Goal: Task Accomplishment & Management: Complete application form

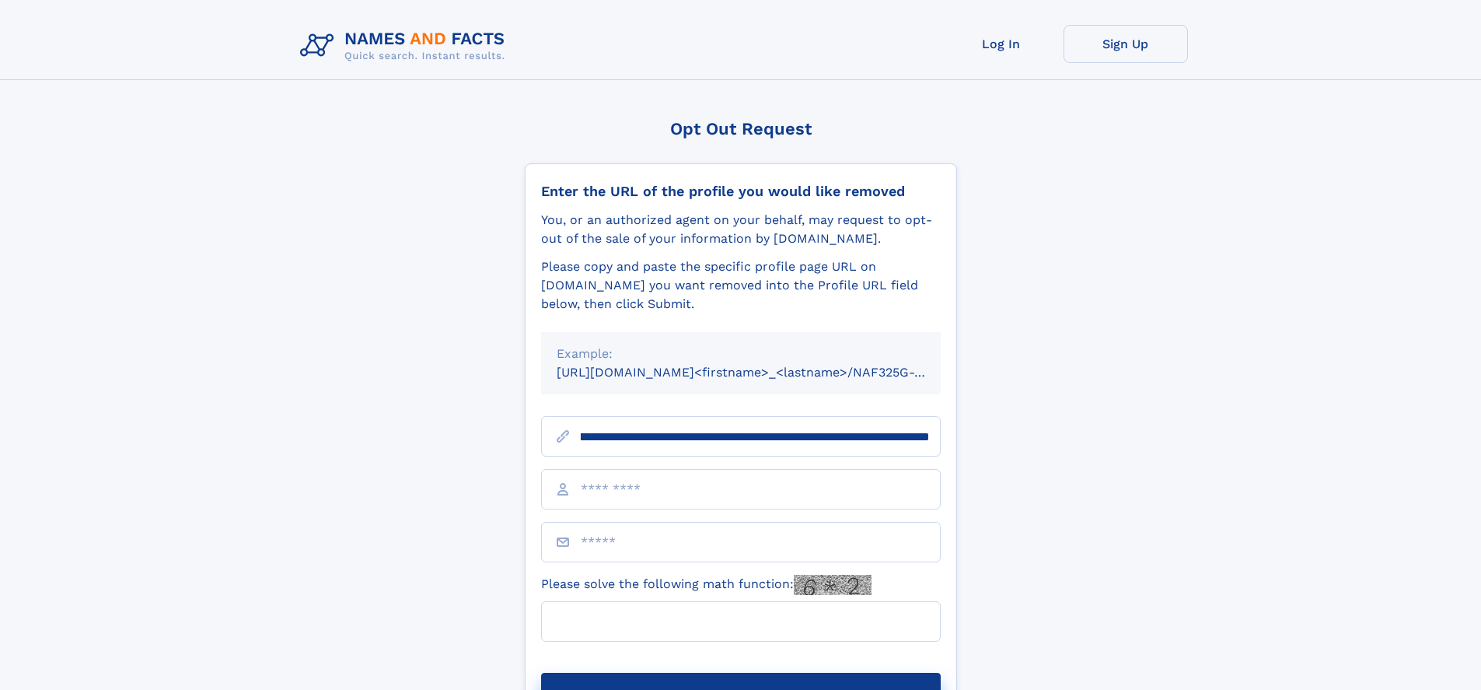
scroll to position [0, 163]
type input "**********"
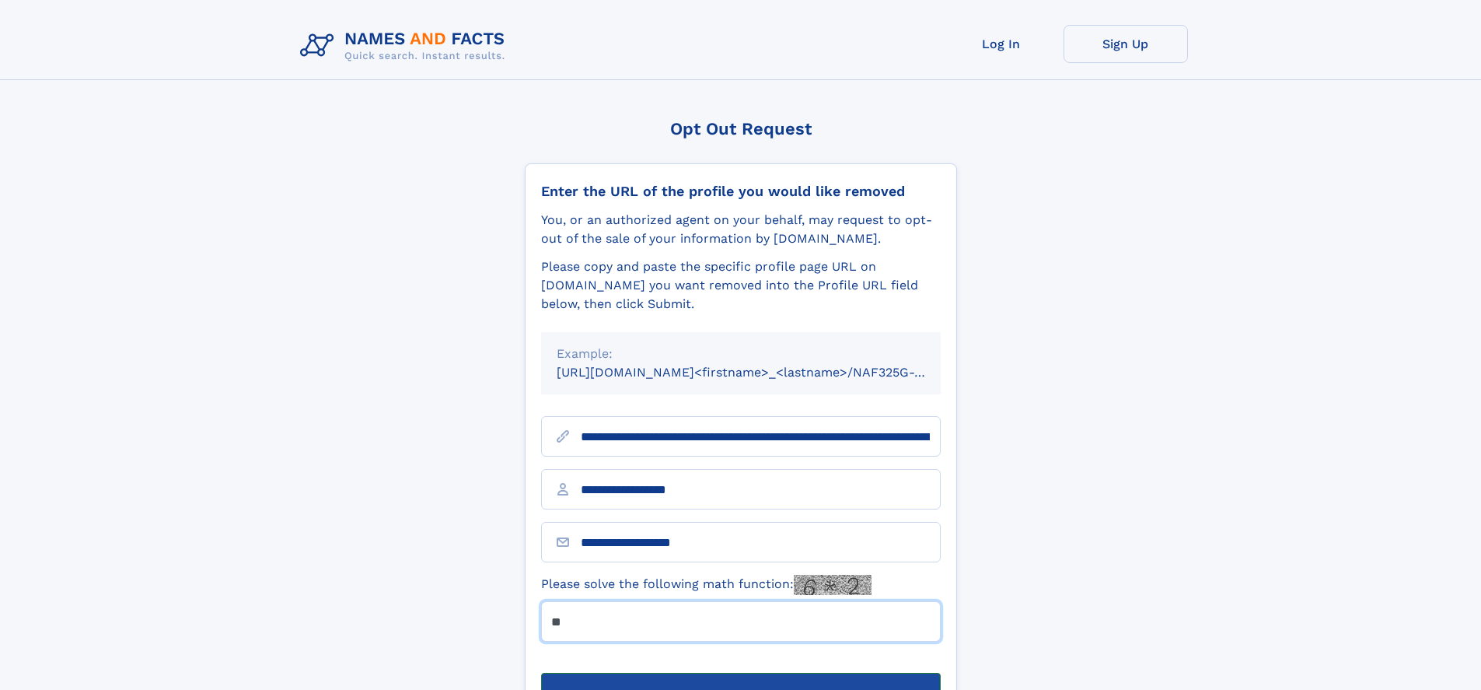
type input "**"
click at [740, 673] on button "Submit Opt Out Request" at bounding box center [741, 698] width 400 height 50
